Goal: Check status: Check status

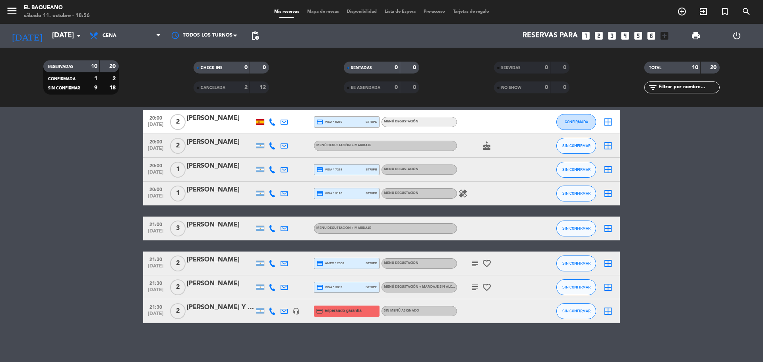
scroll to position [104, 0]
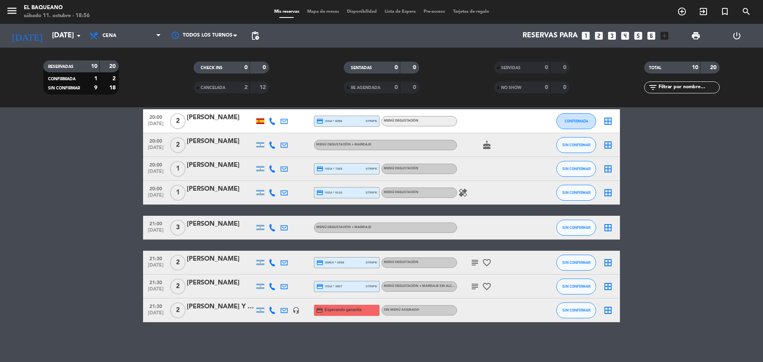
click at [481, 257] on div "subject favorite_border" at bounding box center [493, 262] width 72 height 23
click at [477, 262] on icon "subject" at bounding box center [475, 263] width 10 height 10
click at [474, 287] on icon "subject" at bounding box center [475, 287] width 10 height 10
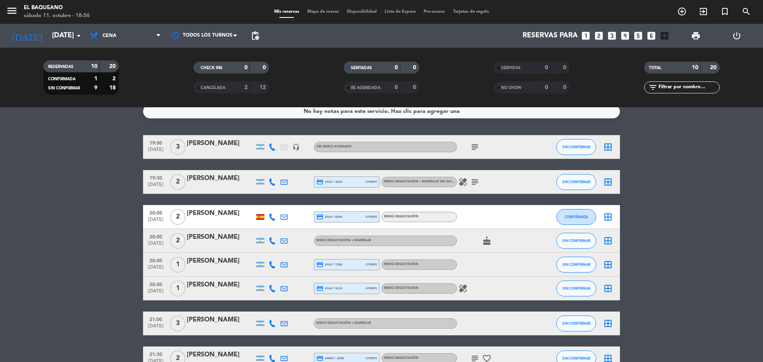
scroll to position [0, 0]
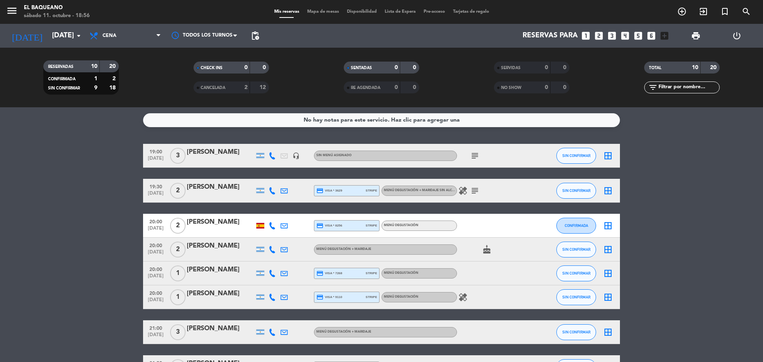
click at [476, 155] on icon "subject" at bounding box center [475, 156] width 10 height 10
click at [475, 193] on icon "subject" at bounding box center [475, 191] width 10 height 10
click at [460, 189] on icon "healing" at bounding box center [463, 191] width 10 height 10
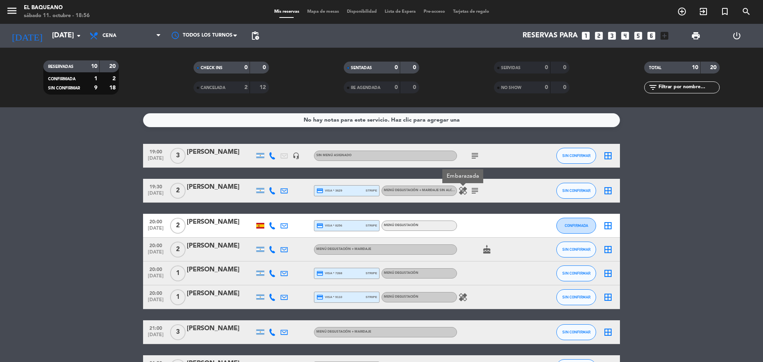
click at [461, 191] on icon "healing" at bounding box center [463, 191] width 10 height 10
click at [464, 292] on div "healing" at bounding box center [493, 296] width 72 height 23
click at [464, 297] on icon "healing" at bounding box center [463, 297] width 10 height 10
